Goal: Information Seeking & Learning: Find specific fact

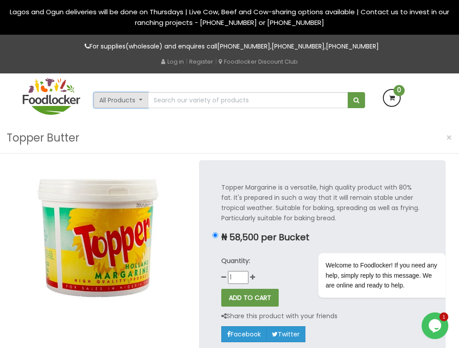
click at [142, 101] on button "All Products" at bounding box center [121, 100] width 55 height 16
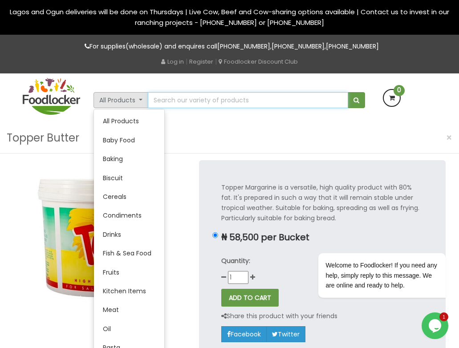
click at [251, 97] on input "text" at bounding box center [248, 100] width 200 height 16
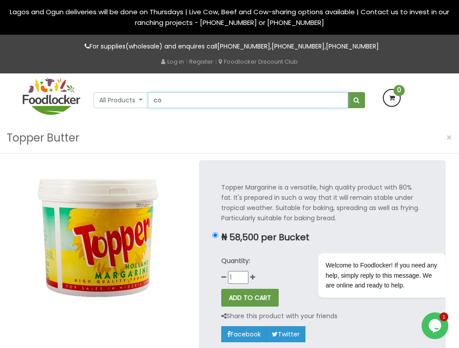
type input "c"
type input "halal certificate"
click at [348, 92] on button "submit" at bounding box center [356, 100] width 17 height 16
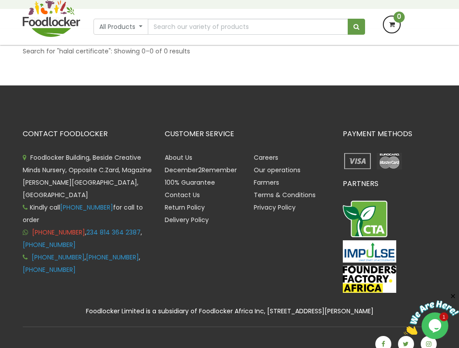
click at [61, 228] on link "[PHONE_NUMBER]" at bounding box center [58, 232] width 53 height 9
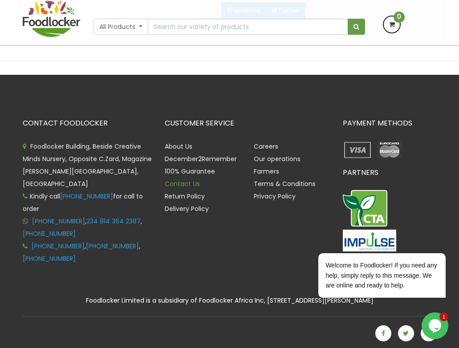
scroll to position [277, 0]
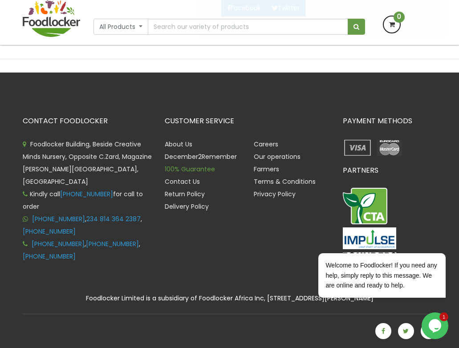
click at [186, 170] on link "100% Guarantee" at bounding box center [190, 169] width 50 height 9
